Goal: Task Accomplishment & Management: Manage account settings

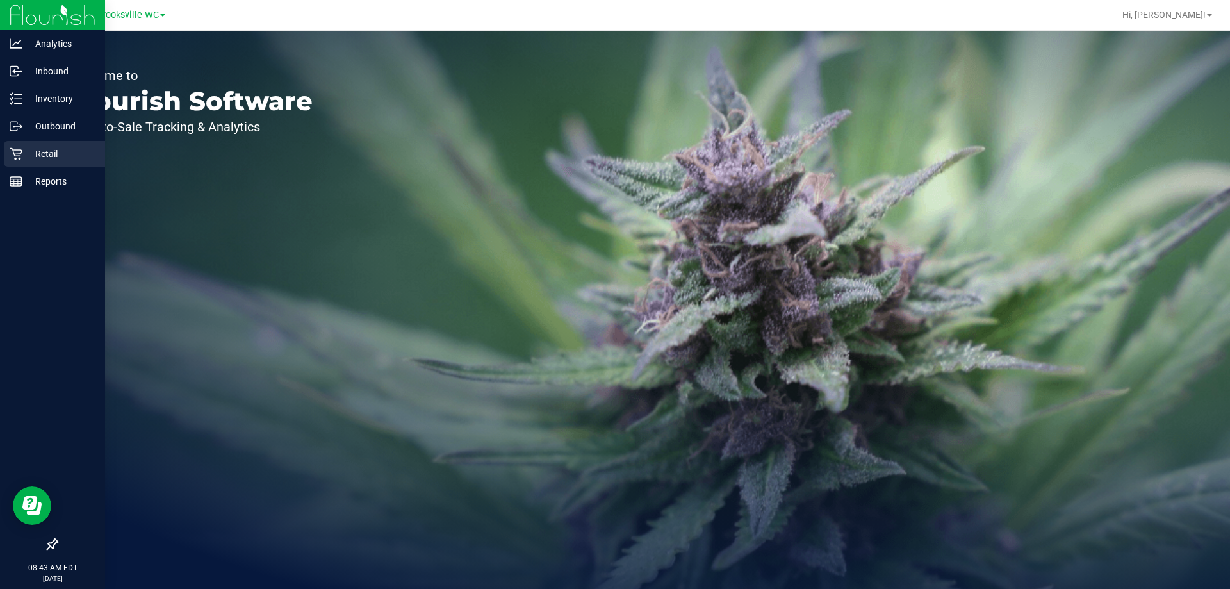
click at [56, 156] on p "Retail" at bounding box center [60, 153] width 77 height 15
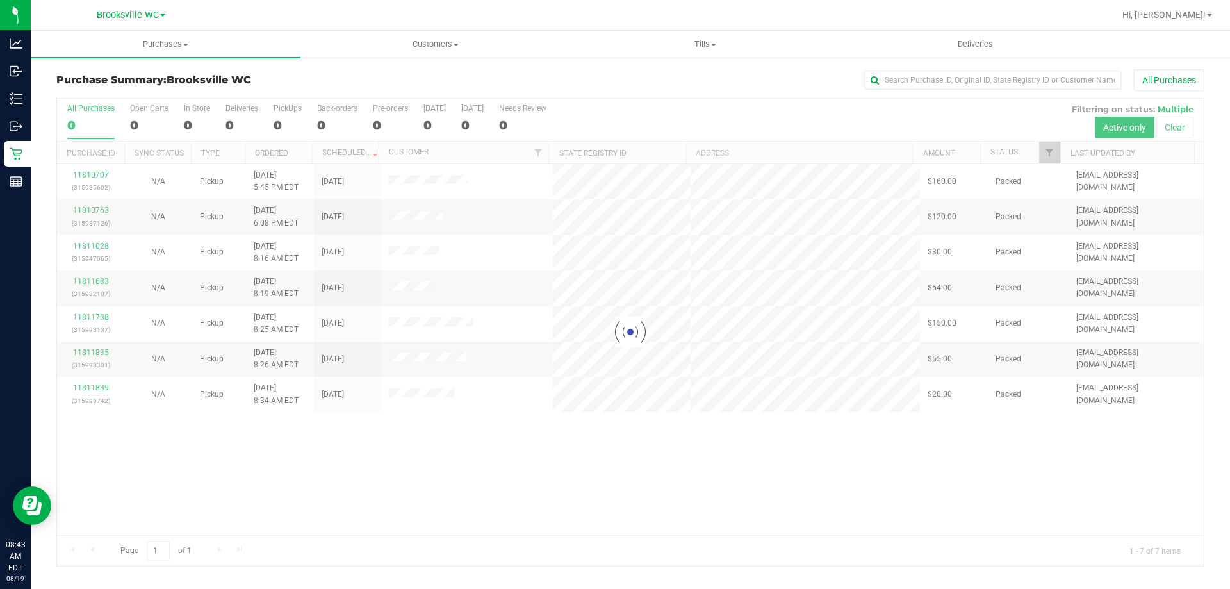
click at [283, 126] on div at bounding box center [630, 332] width 1147 height 467
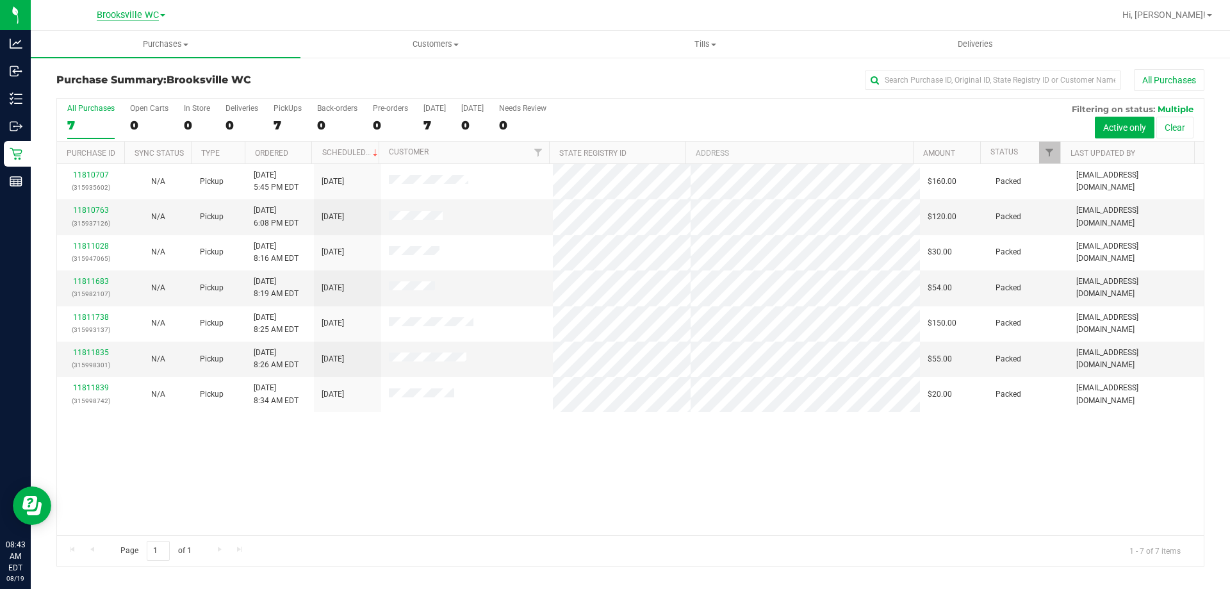
click at [147, 15] on span "Brooksville WC" at bounding box center [128, 16] width 62 height 12
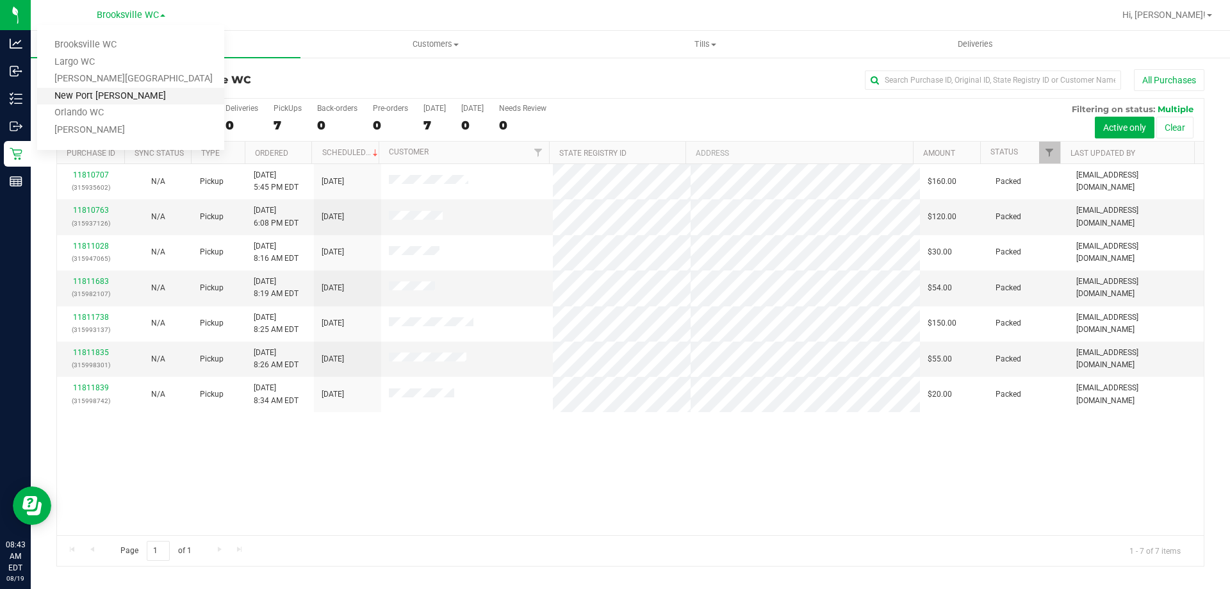
click at [113, 90] on link "New Port [PERSON_NAME]" at bounding box center [130, 96] width 187 height 17
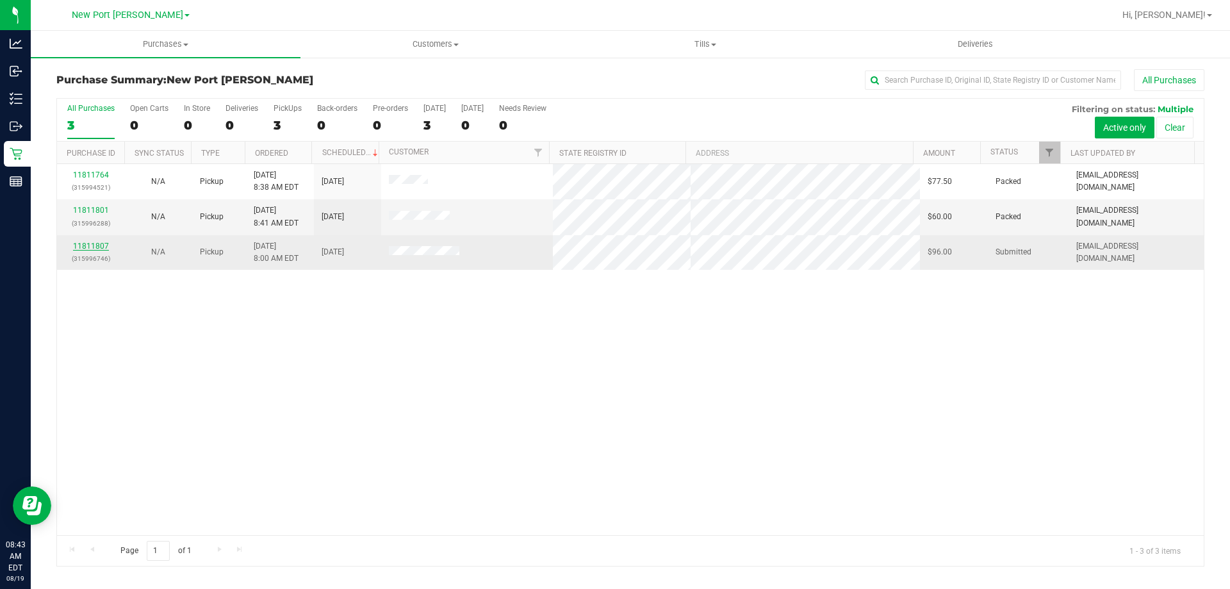
click at [79, 248] on link "11811807" at bounding box center [91, 246] width 36 height 9
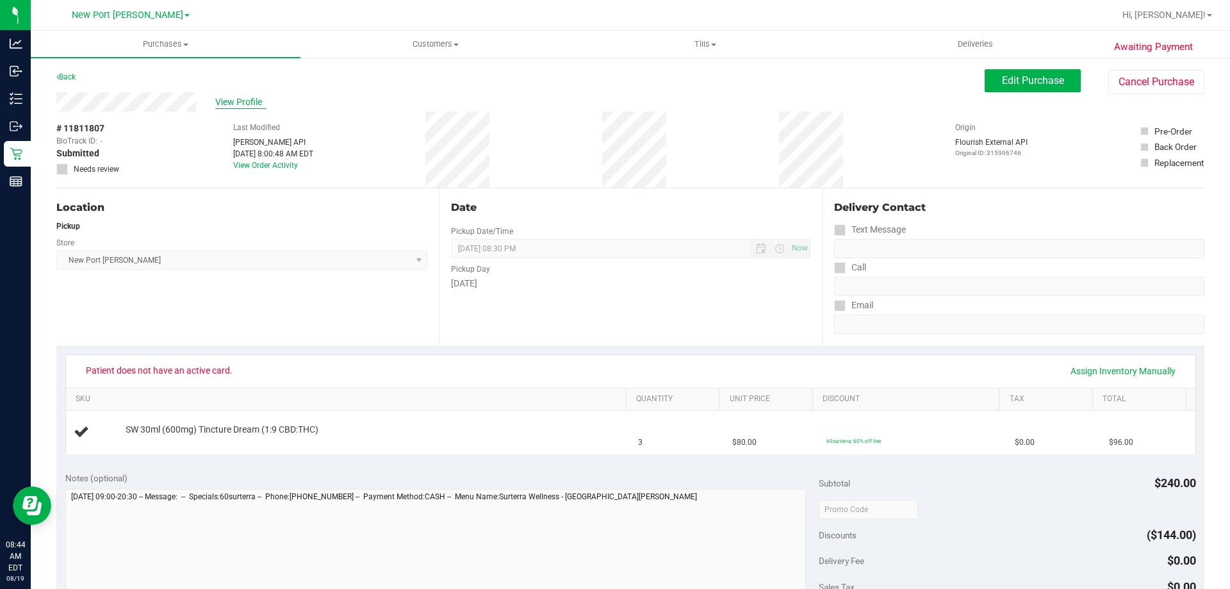
click at [232, 99] on span "View Profile" at bounding box center [240, 101] width 51 height 13
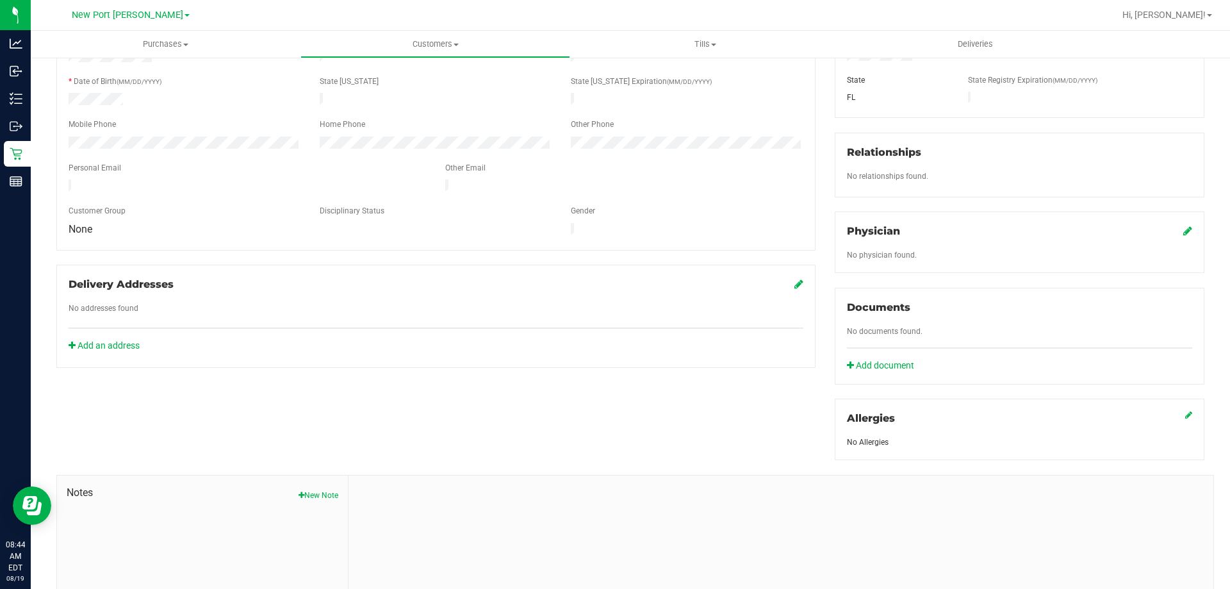
scroll to position [79, 0]
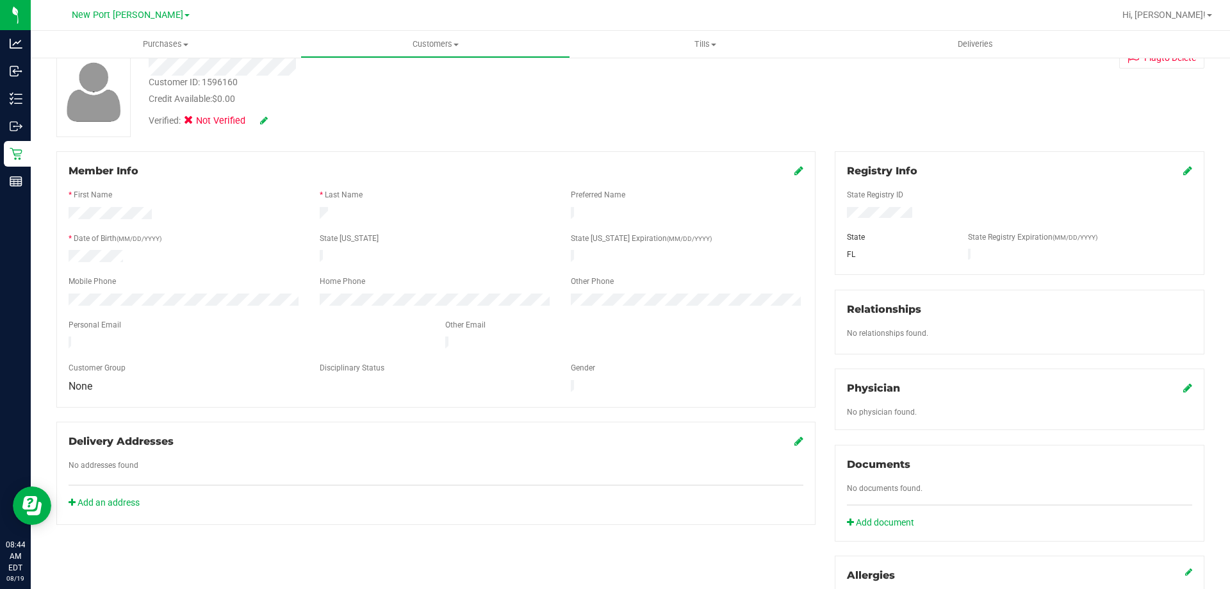
click at [69, 336] on div at bounding box center [247, 343] width 377 height 15
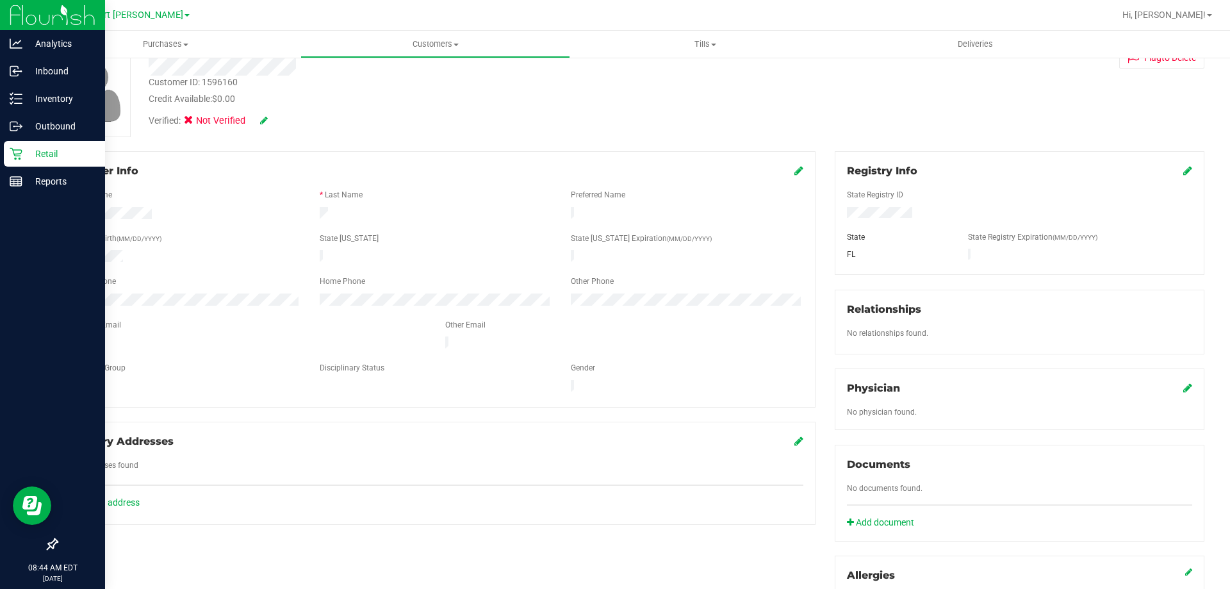
click at [20, 154] on icon at bounding box center [16, 153] width 13 height 13
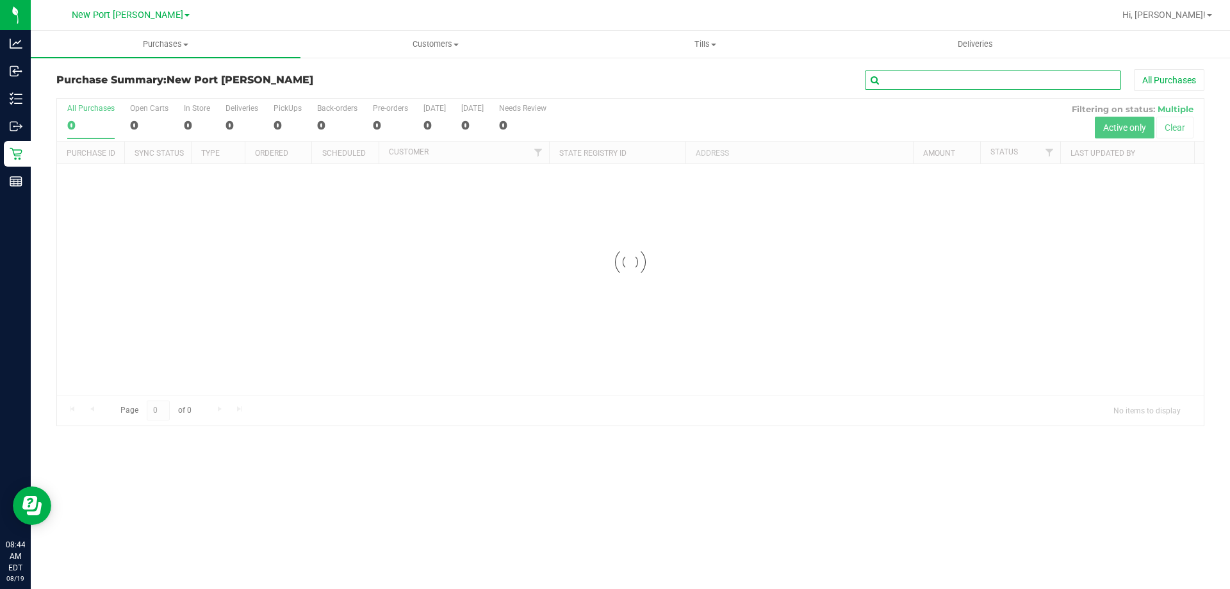
click at [927, 84] on input "text" at bounding box center [993, 79] width 256 height 19
paste input "jczepp@hotmail.com"
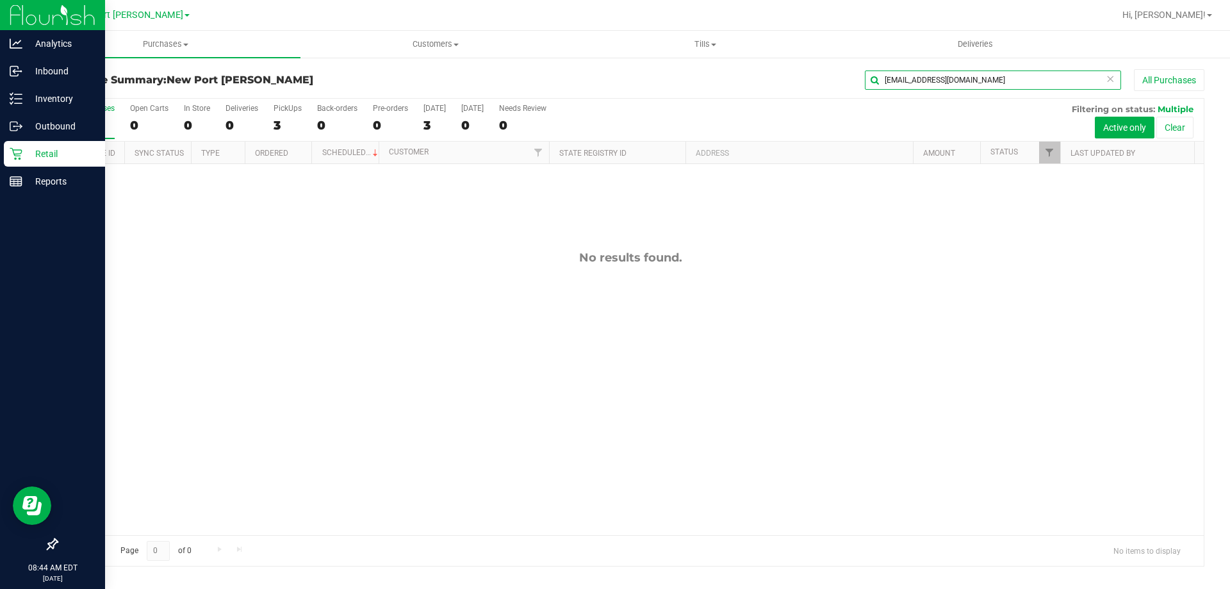
type input "jczepp@hotmail.com"
click at [15, 155] on icon at bounding box center [16, 154] width 12 height 12
click at [30, 150] on p "Retail" at bounding box center [60, 153] width 77 height 15
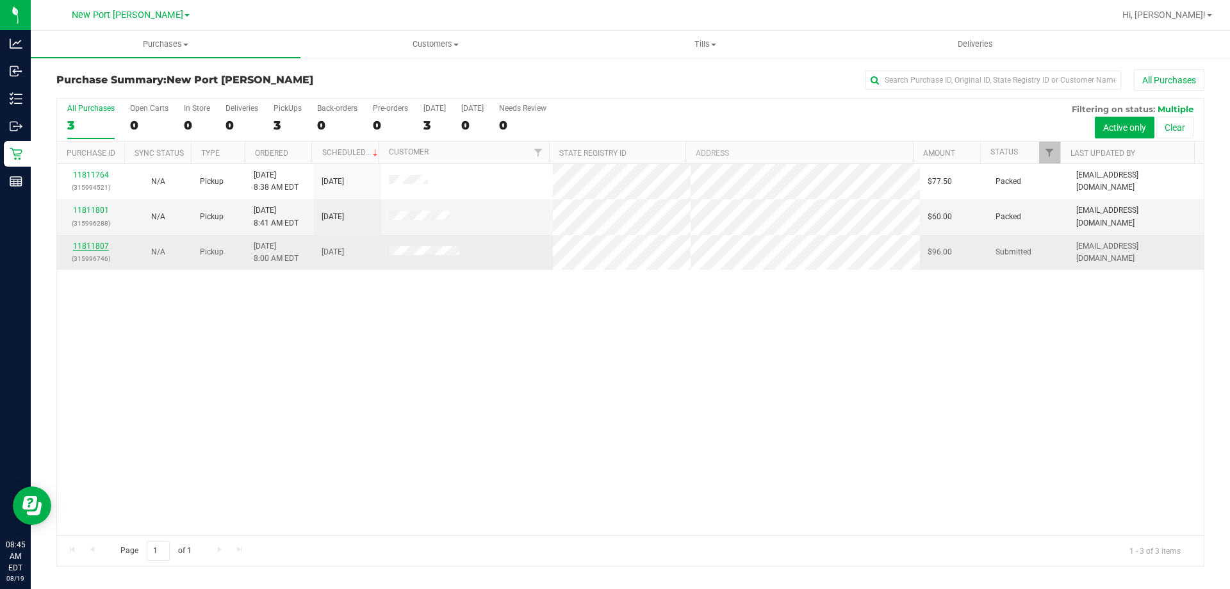
click at [90, 247] on link "11811807" at bounding box center [91, 246] width 36 height 9
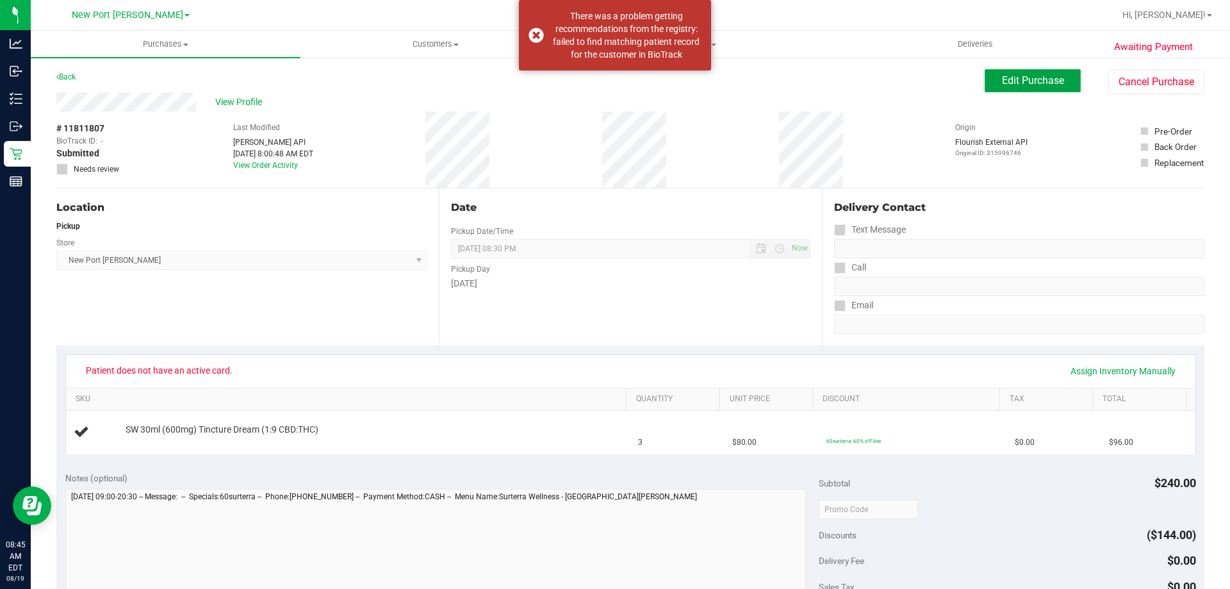
click at [1031, 91] on button "Edit Purchase" at bounding box center [1033, 80] width 96 height 23
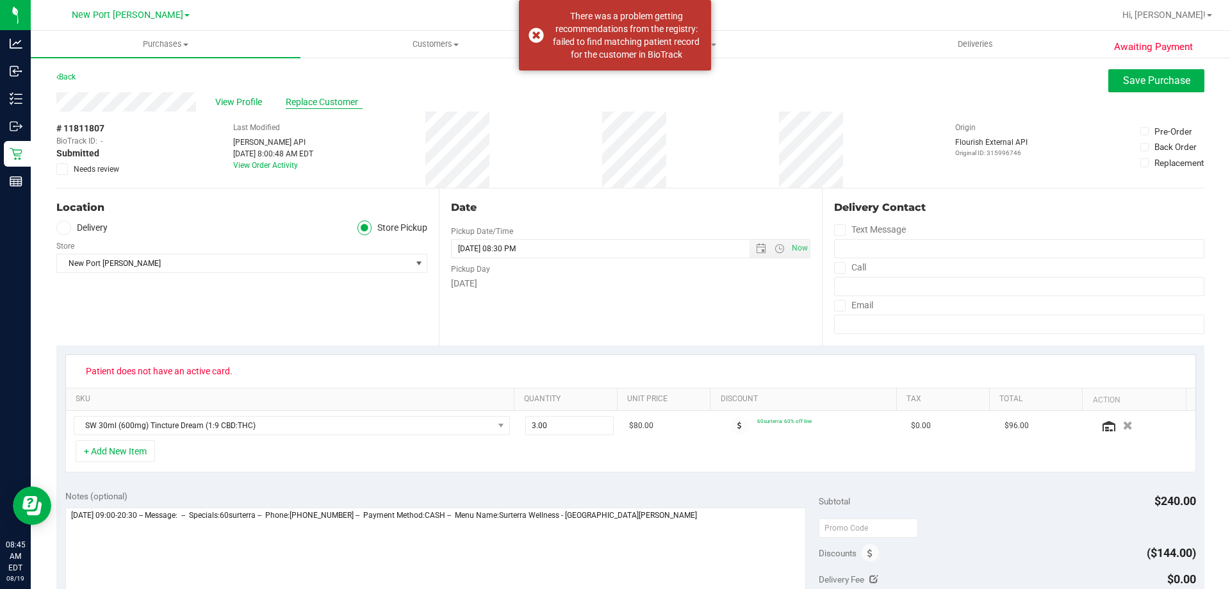
click at [324, 108] on span "Replace Customer" at bounding box center [324, 101] width 77 height 13
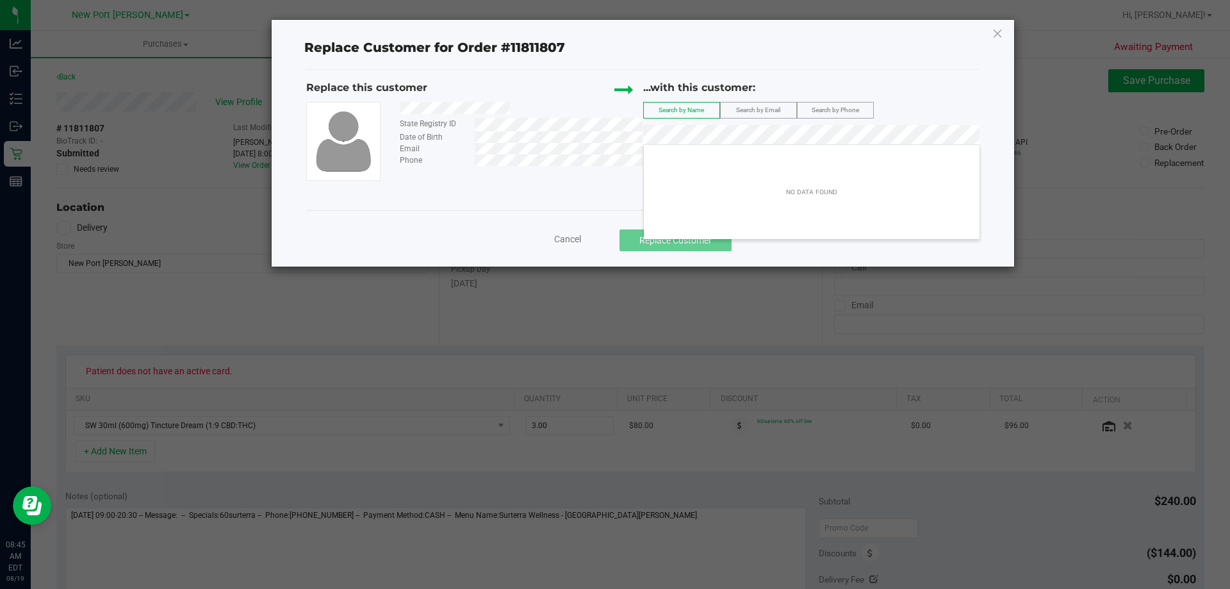
click at [938, 86] on div "...with this customer:" at bounding box center [811, 87] width 337 height 15
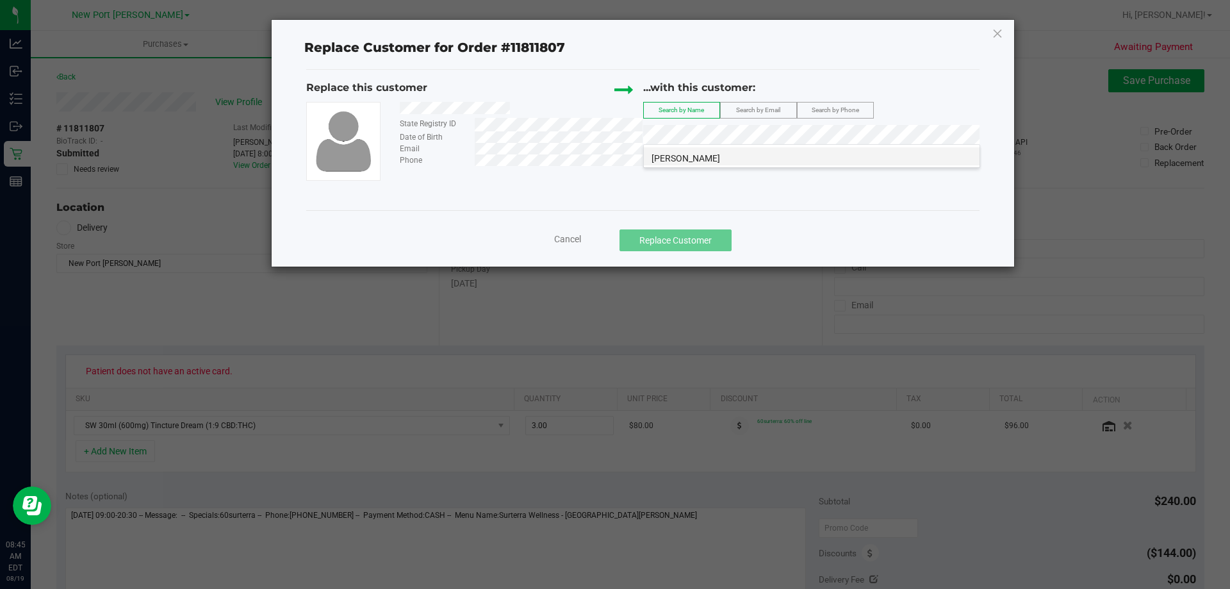
click at [750, 160] on li "[PERSON_NAME]" at bounding box center [812, 156] width 336 height 18
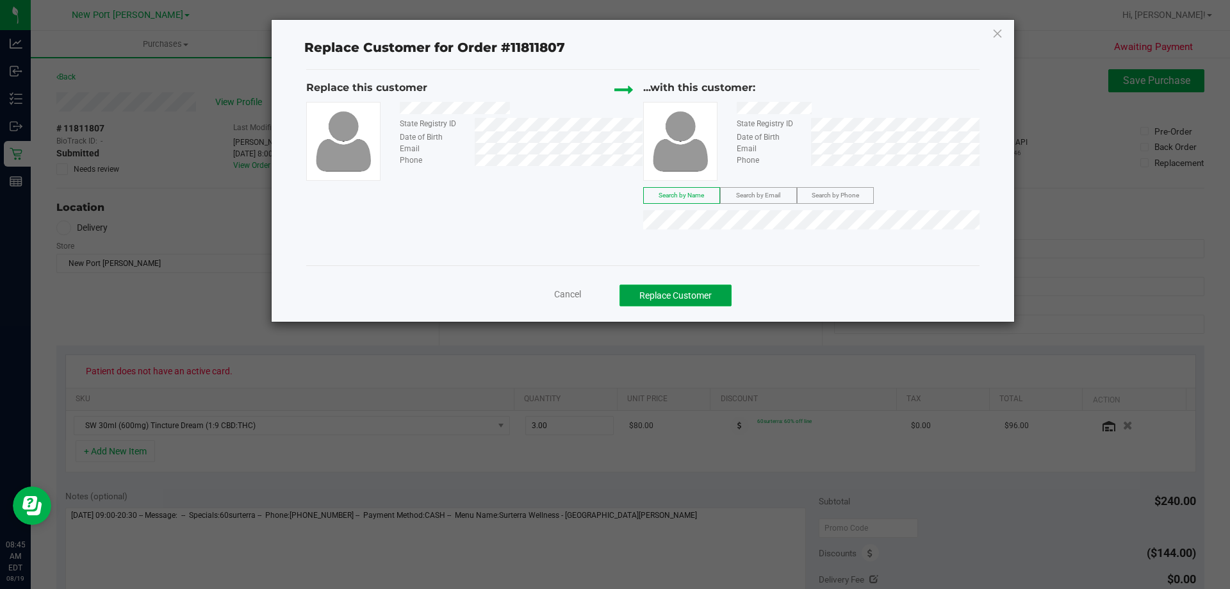
click at [712, 302] on button "Replace Customer" at bounding box center [675, 295] width 112 height 22
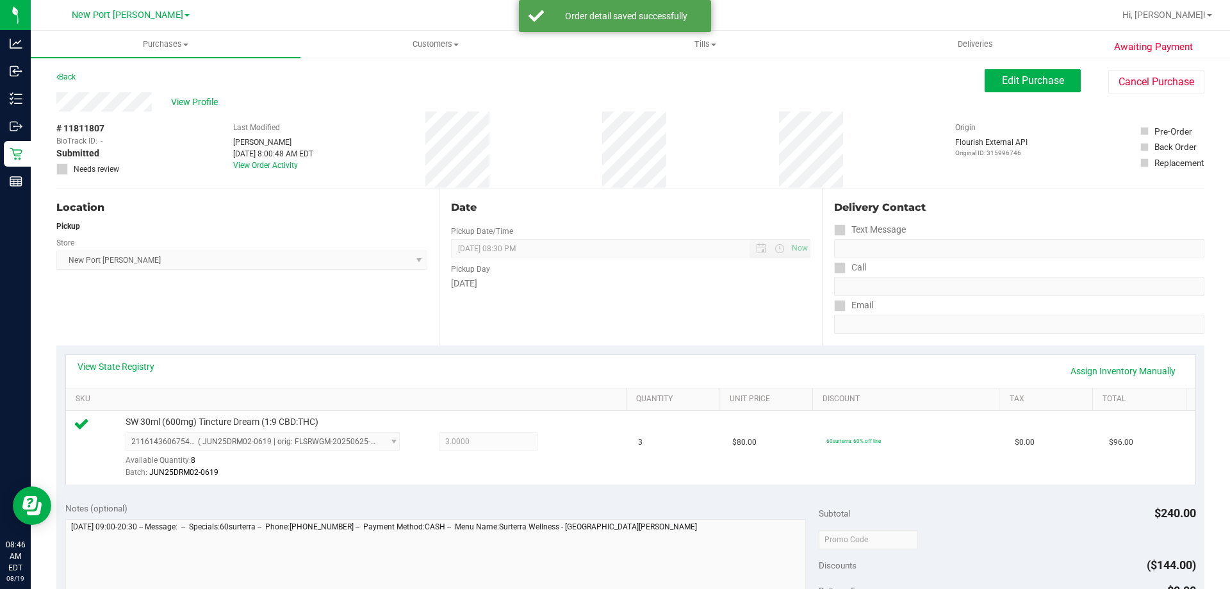
scroll to position [256, 0]
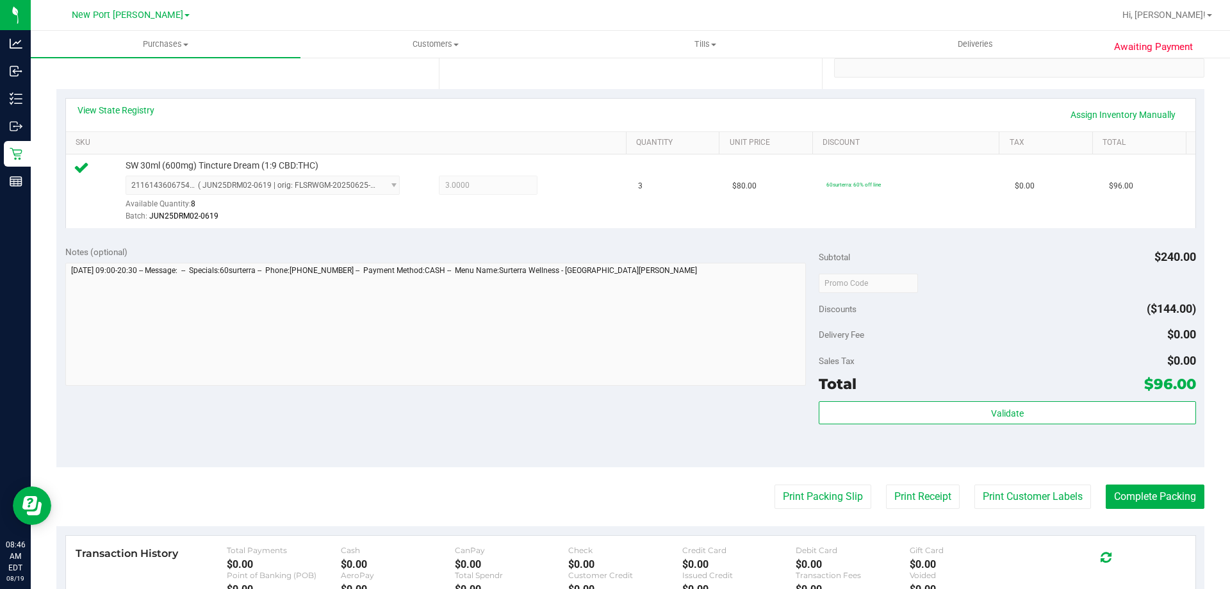
click at [1086, 399] on div "Subtotal $240.00 Discounts ($144.00) Delivery Fee $0.00 Sales Tax $0.00 Total $…" at bounding box center [1007, 351] width 377 height 213
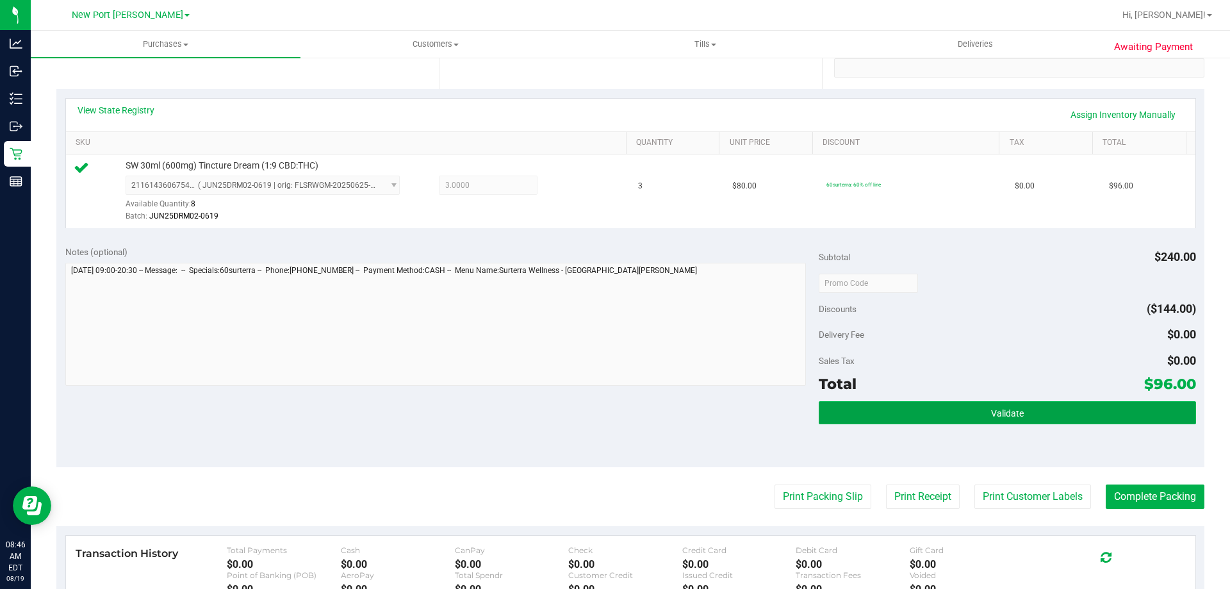
click at [1086, 408] on button "Validate" at bounding box center [1007, 412] width 377 height 23
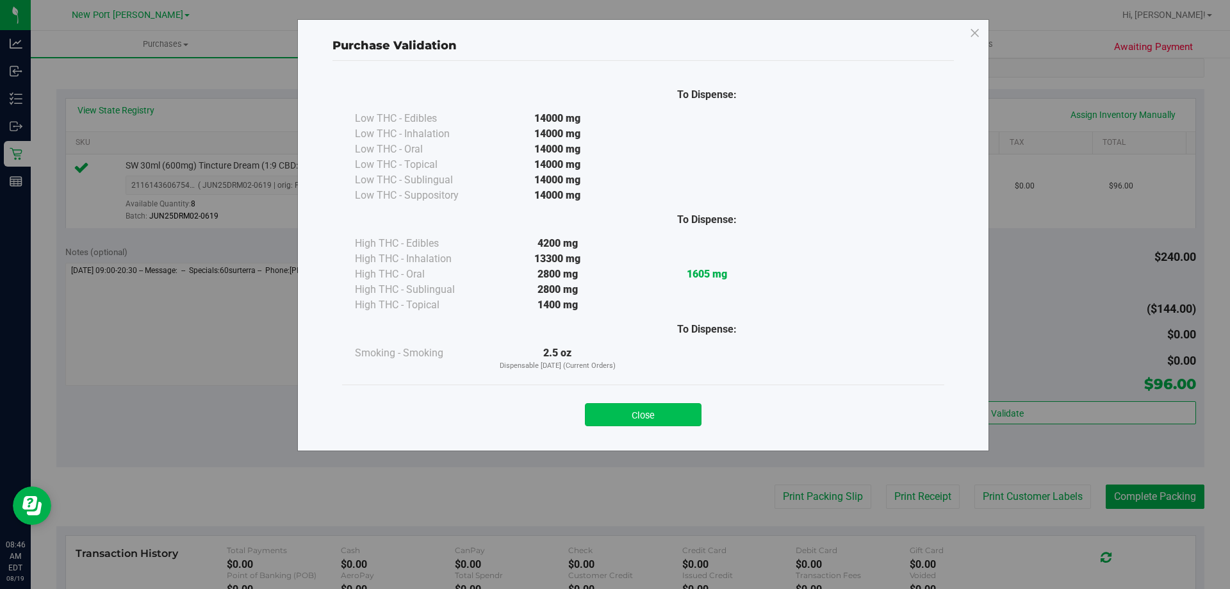
click at [676, 411] on button "Close" at bounding box center [643, 414] width 117 height 23
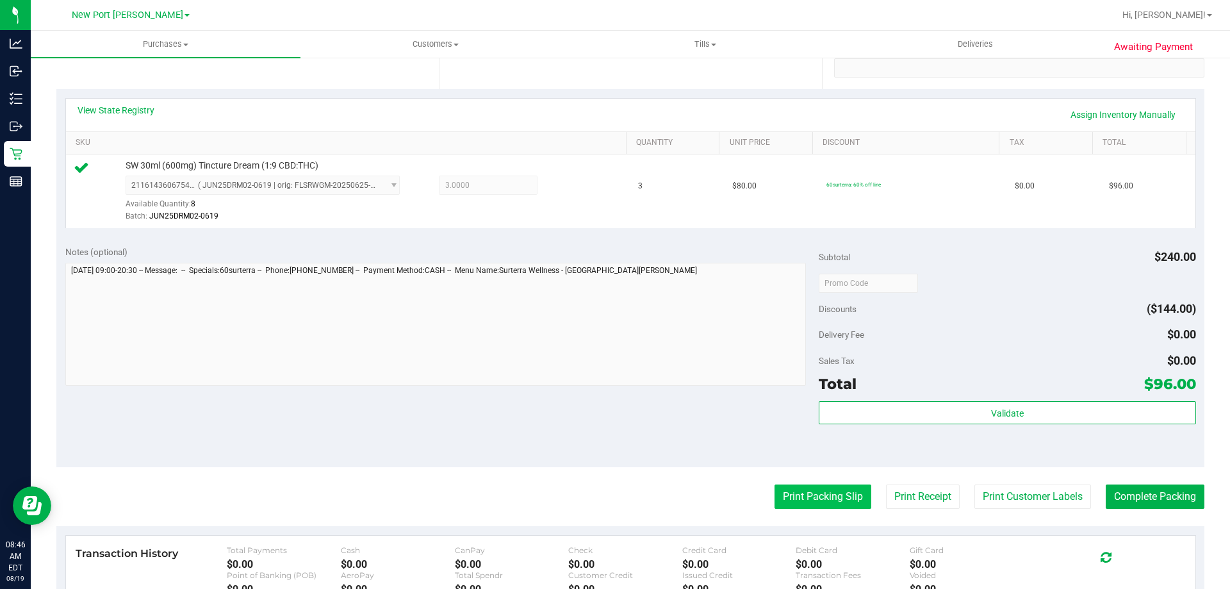
click at [825, 501] on button "Print Packing Slip" at bounding box center [822, 496] width 97 height 24
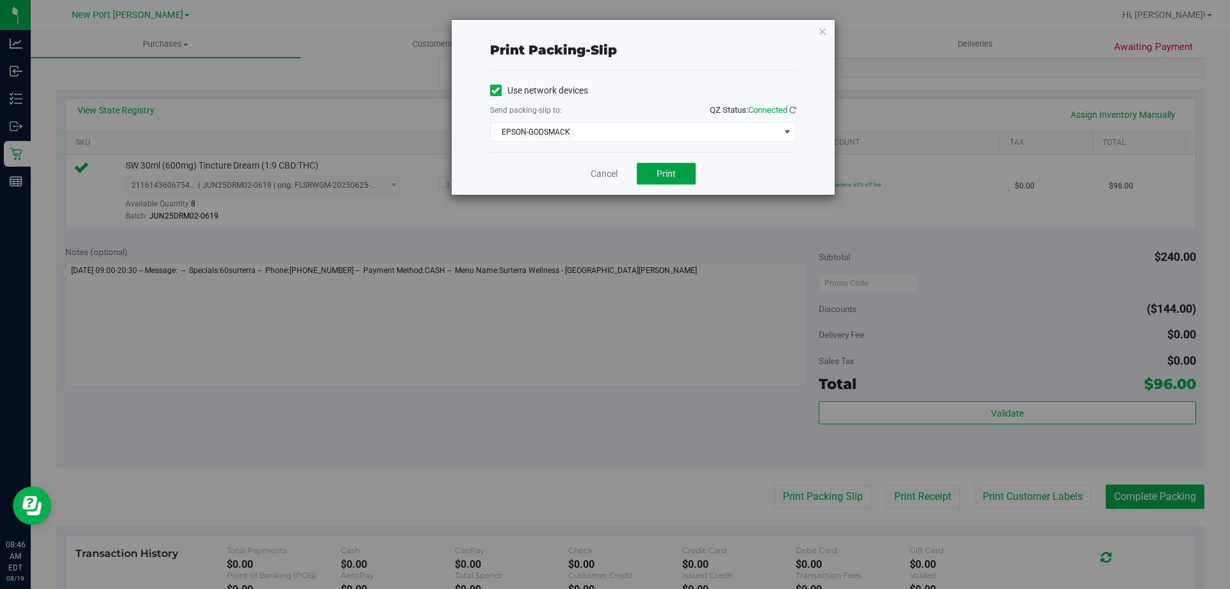
click at [664, 171] on span "Print" at bounding box center [666, 173] width 19 height 10
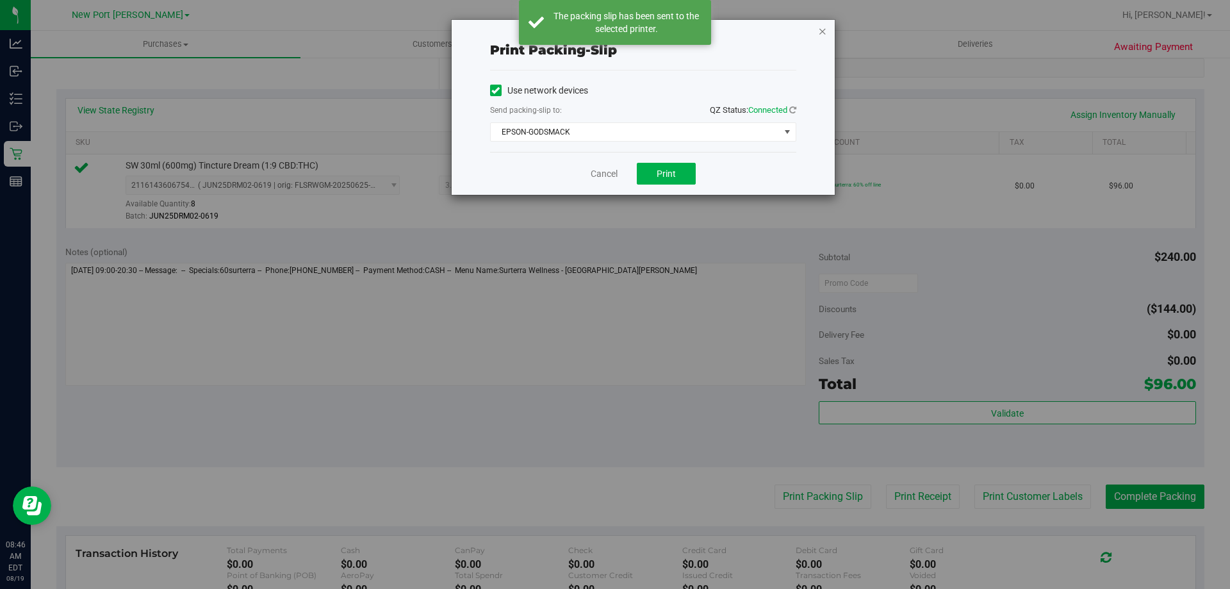
click at [825, 29] on icon "button" at bounding box center [822, 30] width 9 height 15
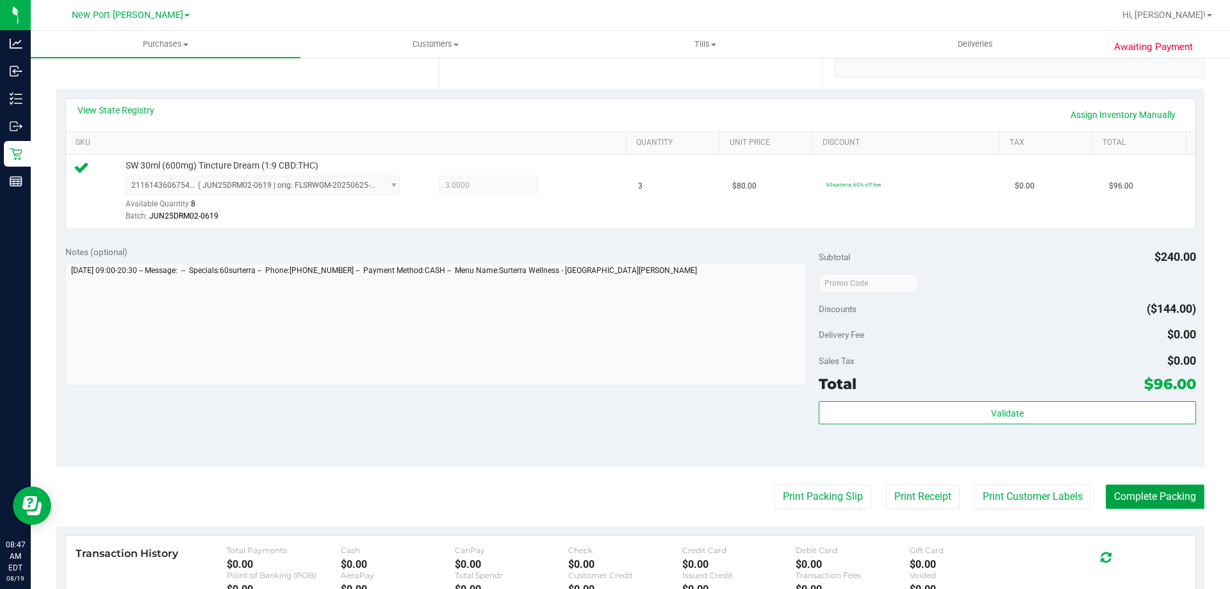
click at [1153, 489] on button "Complete Packing" at bounding box center [1155, 496] width 99 height 24
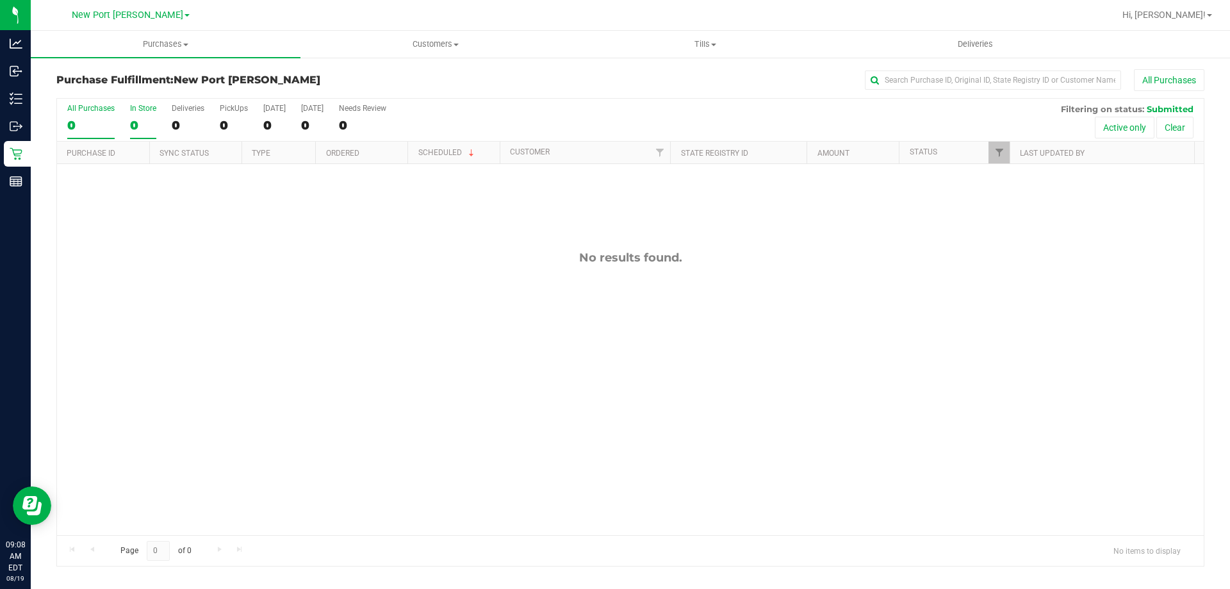
click at [142, 129] on div "0" at bounding box center [143, 125] width 26 height 15
click at [0, 0] on input "In Store 0" at bounding box center [0, 0] width 0 height 0
